Goal: Task Accomplishment & Management: Complete application form

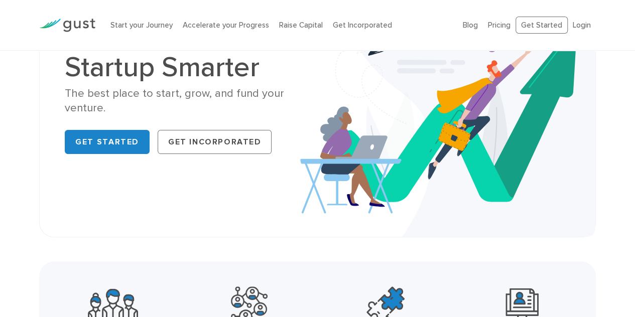
scroll to position [74, 0]
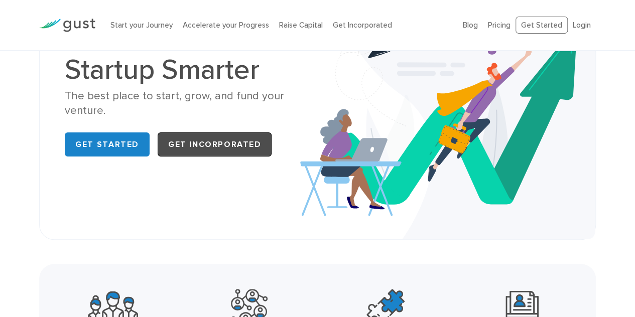
click at [217, 136] on link "Get Incorporated" at bounding box center [215, 145] width 114 height 24
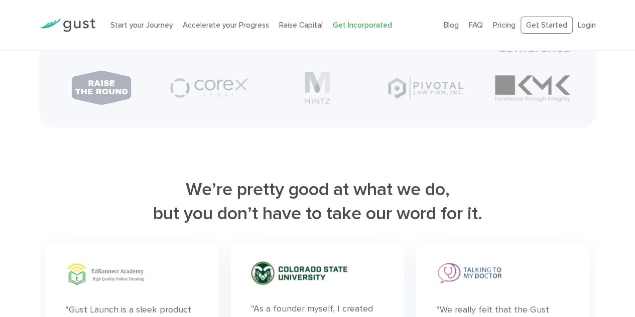
scroll to position [4659, 0]
